Goal: Register for event/course

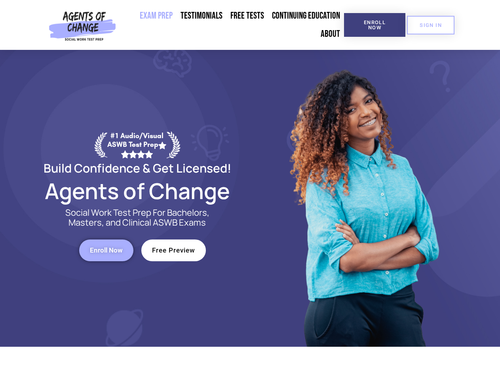
click at [250, 190] on div at bounding box center [363, 198] width 226 height 297
click at [374, 25] on span "Enroll Now" at bounding box center [375, 25] width 36 height 10
click at [431, 25] on span "SIGN IN" at bounding box center [430, 25] width 22 height 5
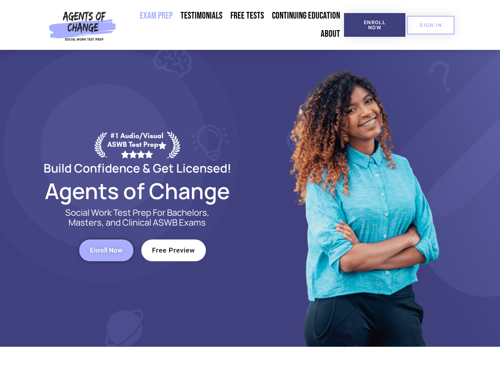
click at [106, 250] on span "Enroll Now" at bounding box center [106, 250] width 33 height 7
click at [173, 250] on span "Free Preview" at bounding box center [173, 250] width 43 height 7
